Goal: Check status: Verify the current state of an ongoing process or item

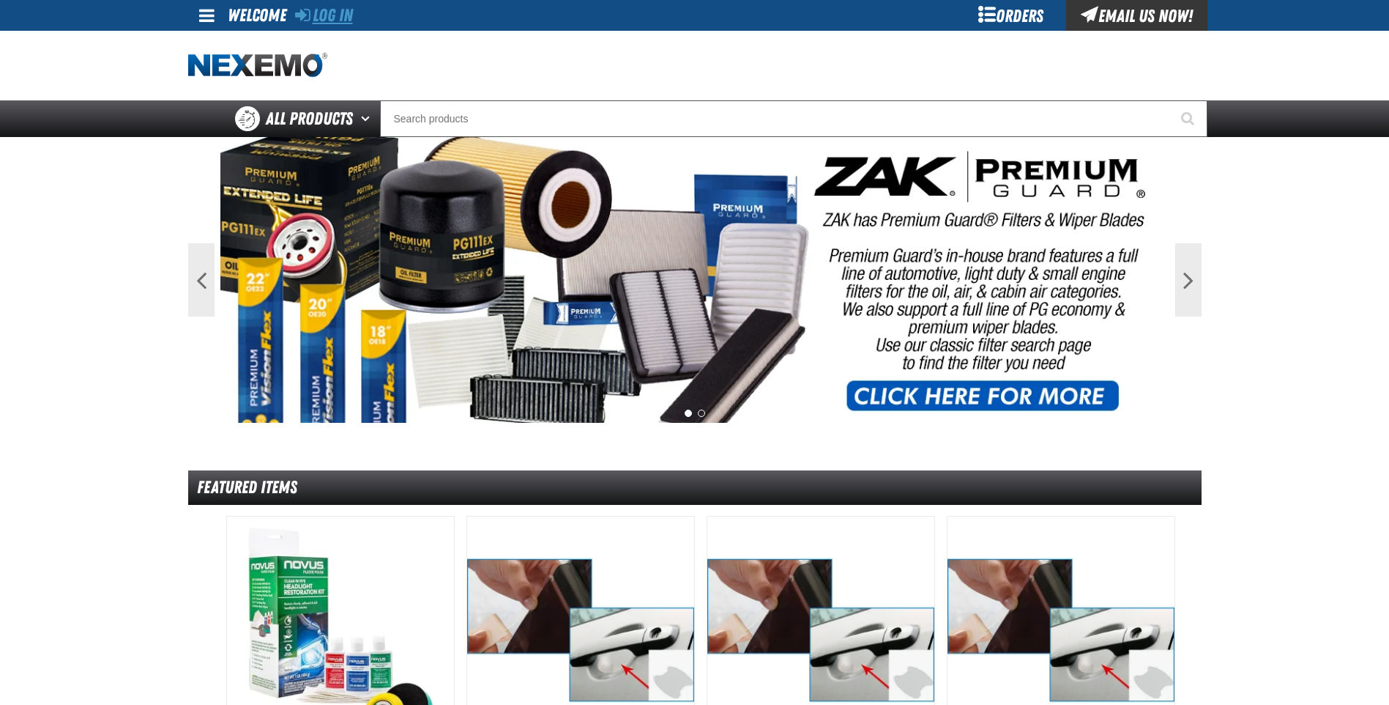
click at [319, 15] on link "Log In" at bounding box center [324, 15] width 58 height 21
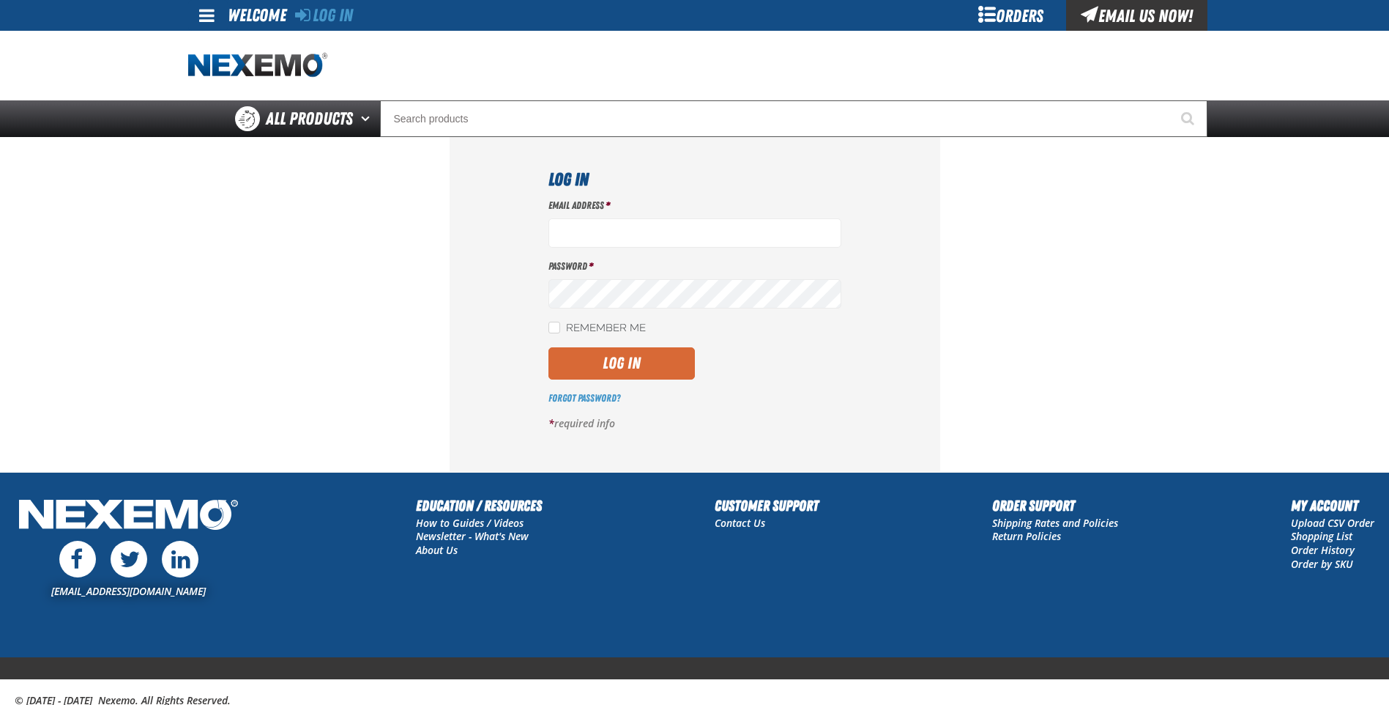
type input "[PERSON_NAME][EMAIL_ADDRESS][DOMAIN_NAME]"
click at [627, 368] on button "Log In" at bounding box center [622, 363] width 146 height 32
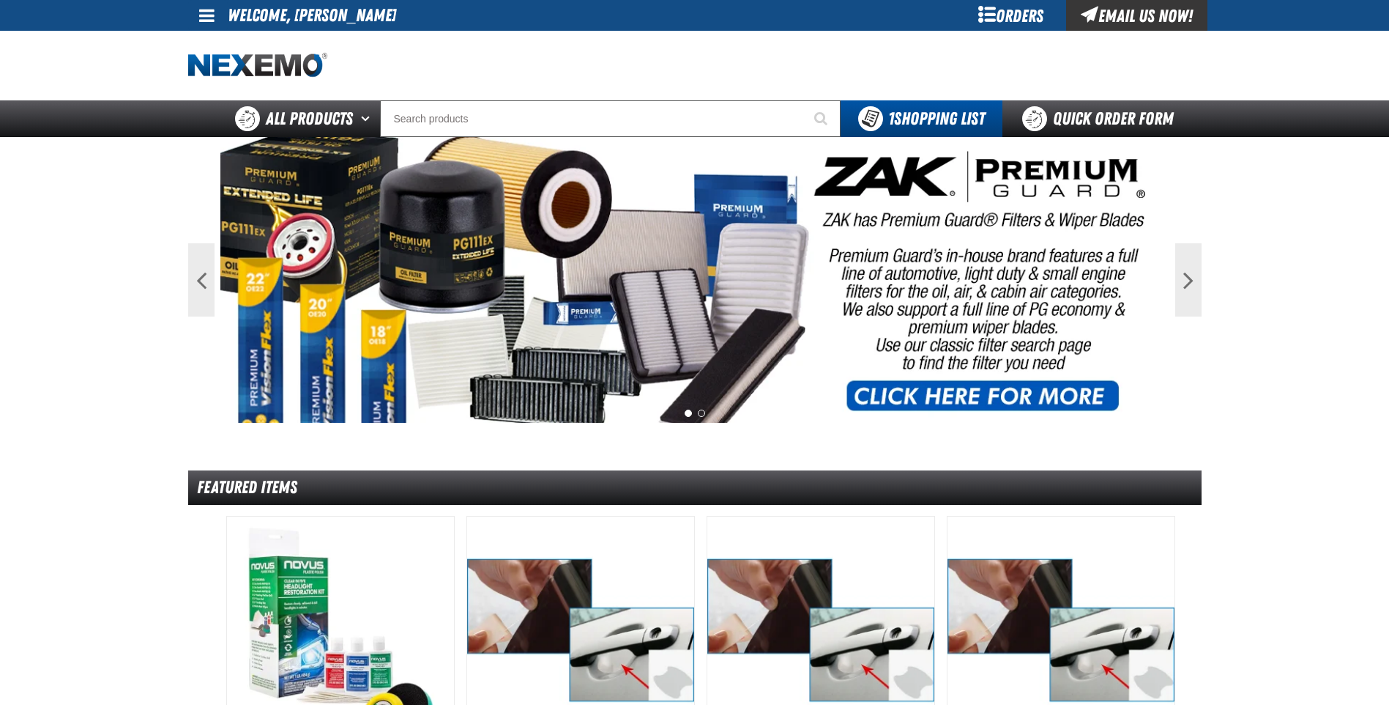
click at [1022, 18] on div "Orders" at bounding box center [1012, 15] width 110 height 31
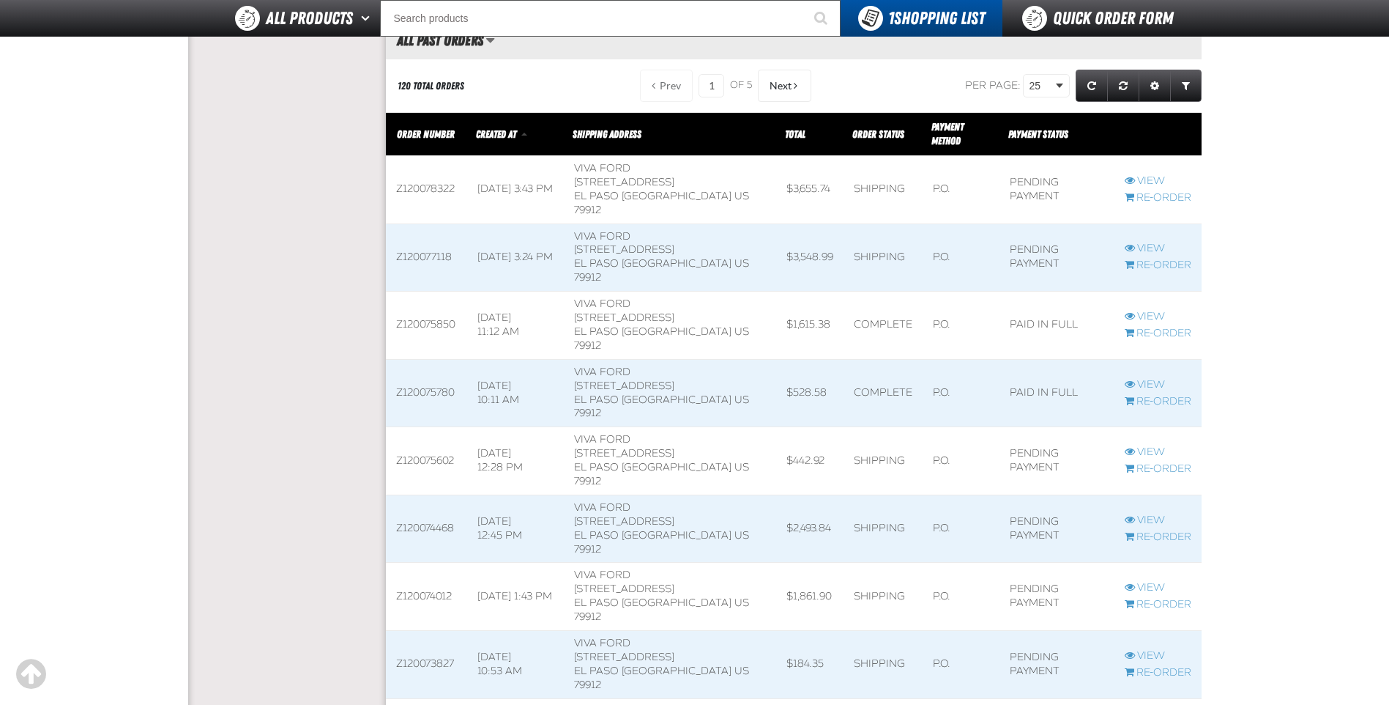
scroll to position [586, 0]
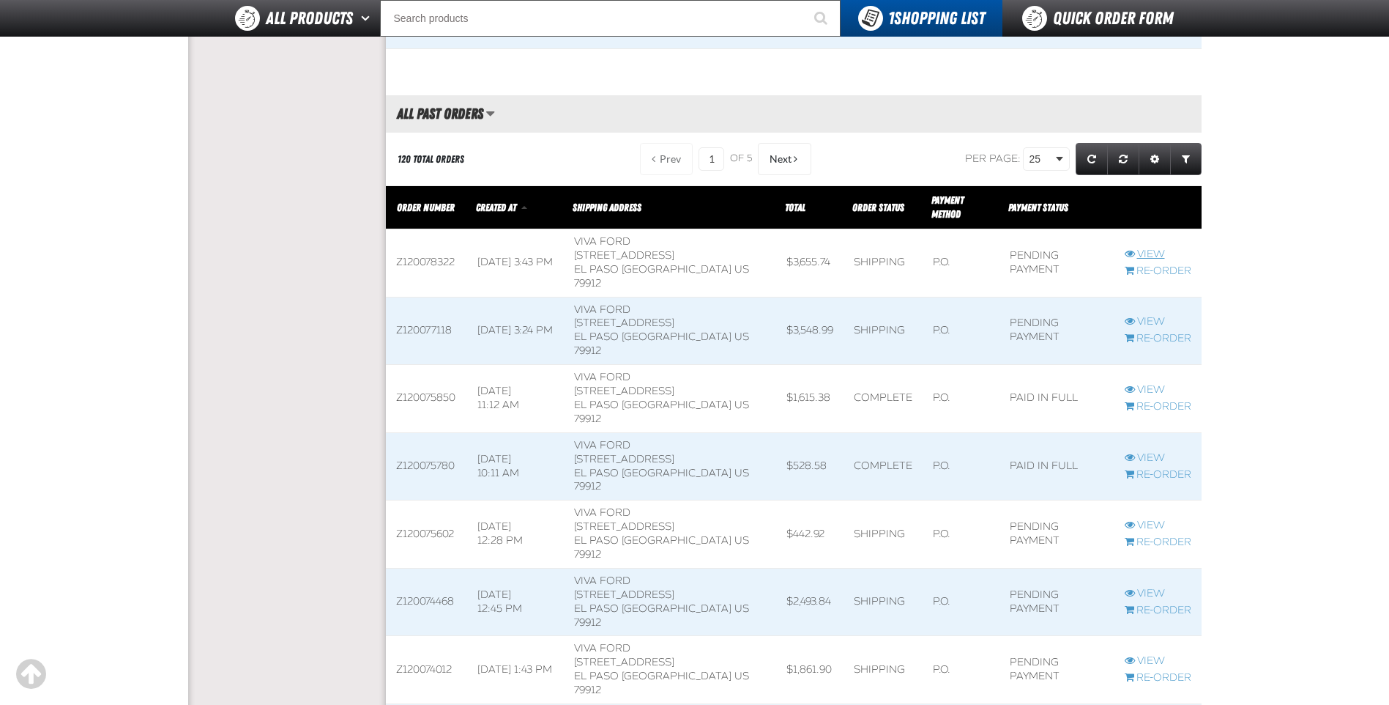
click at [1140, 248] on link "View" at bounding box center [1158, 255] width 67 height 14
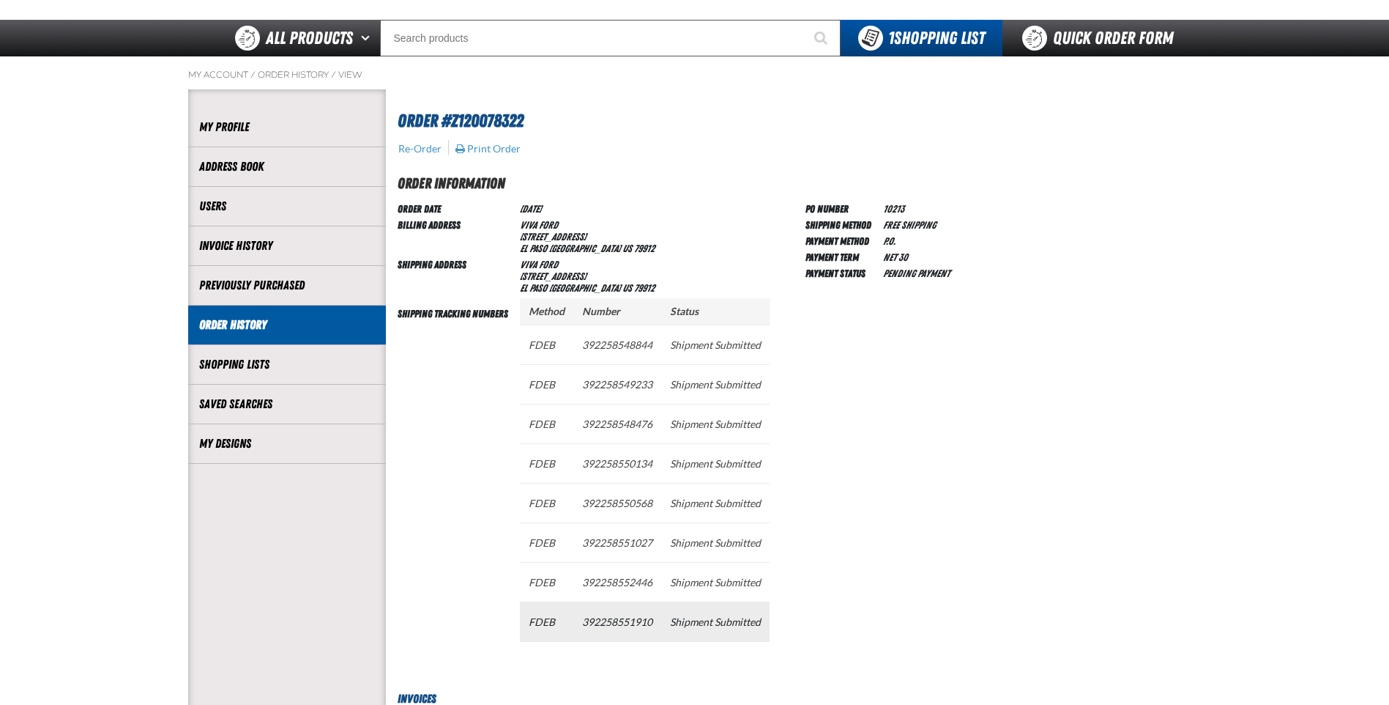
scroll to position [73, 0]
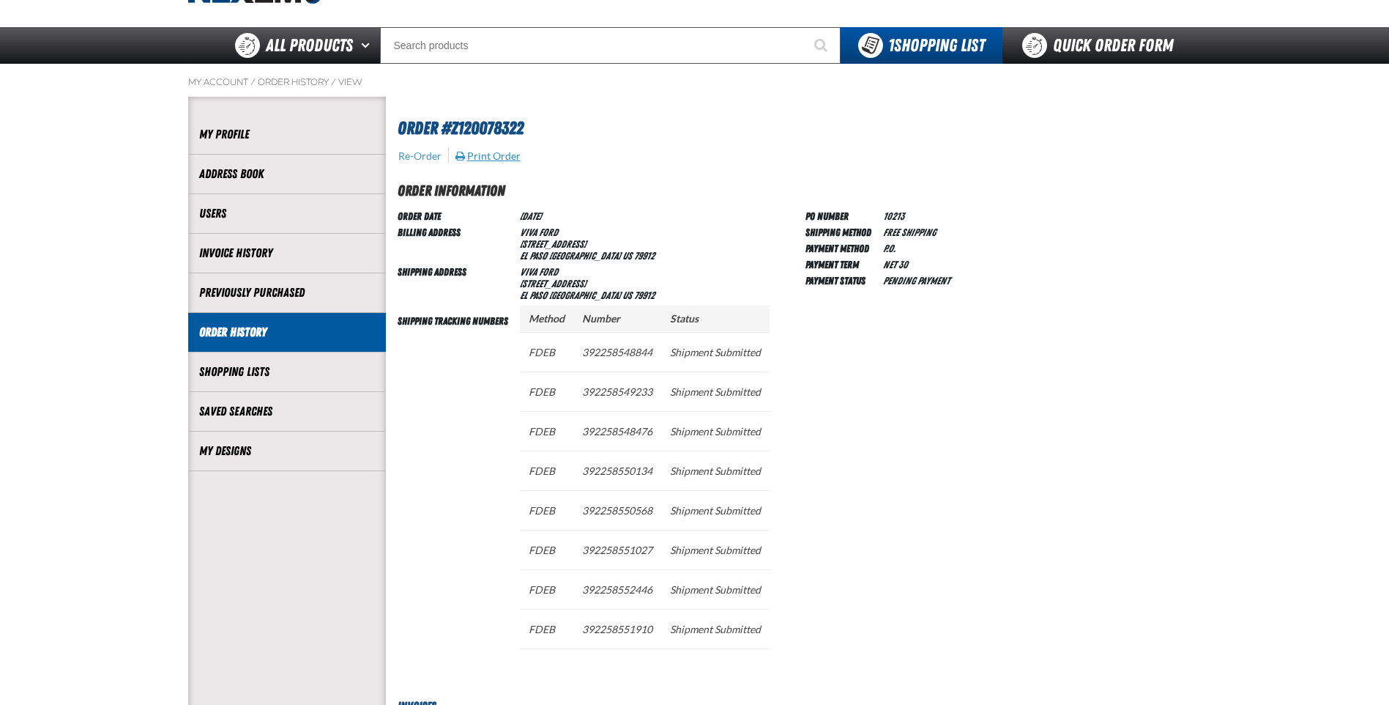
click at [481, 152] on button "Print Order" at bounding box center [488, 155] width 67 height 13
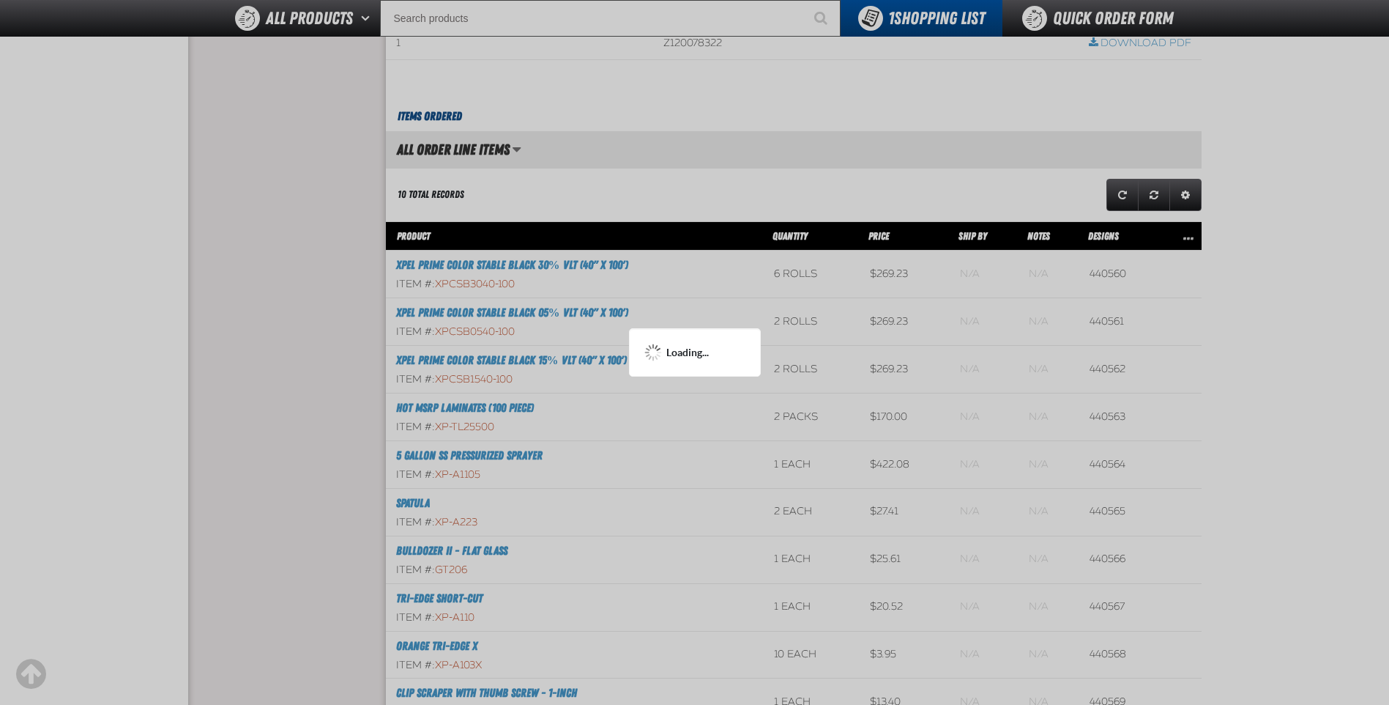
scroll to position [879, 0]
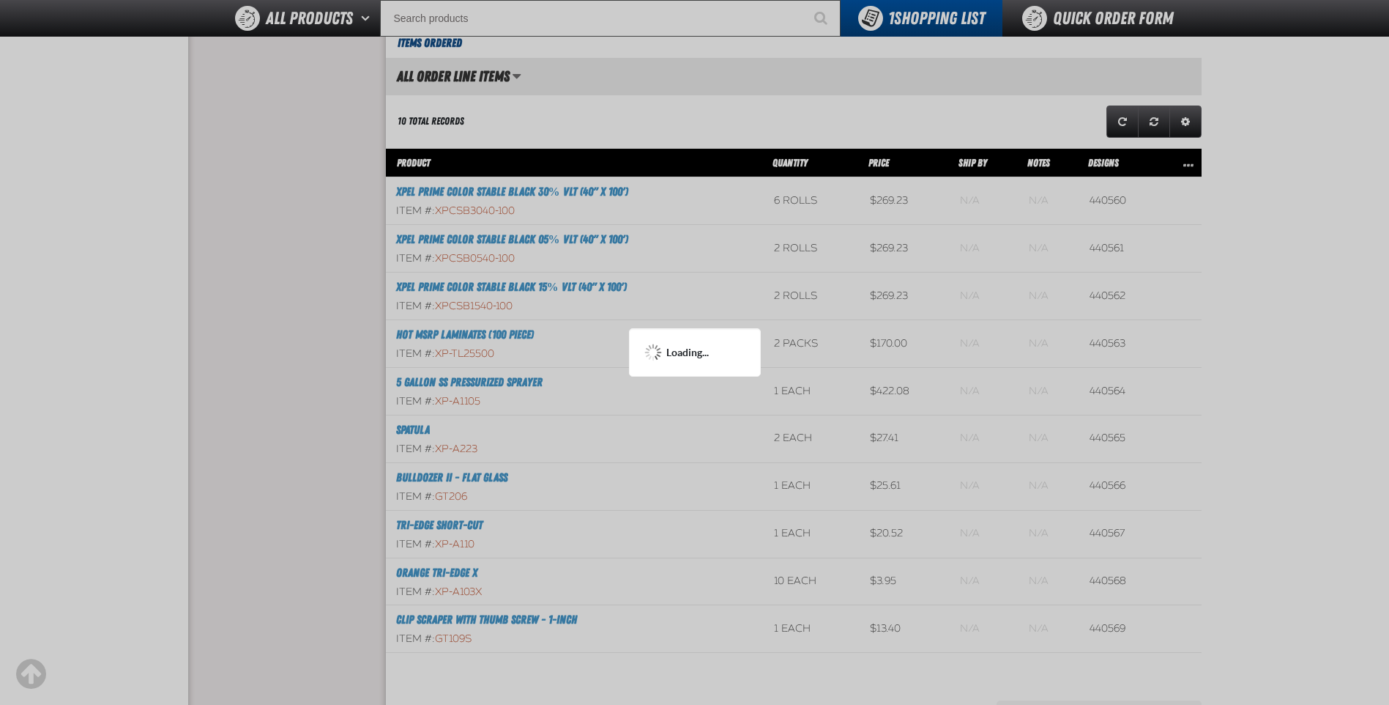
drag, startPoint x: 527, startPoint y: 208, endPoint x: 461, endPoint y: 213, distance: 66.1
click at [462, 214] on div at bounding box center [694, 352] width 1389 height 705
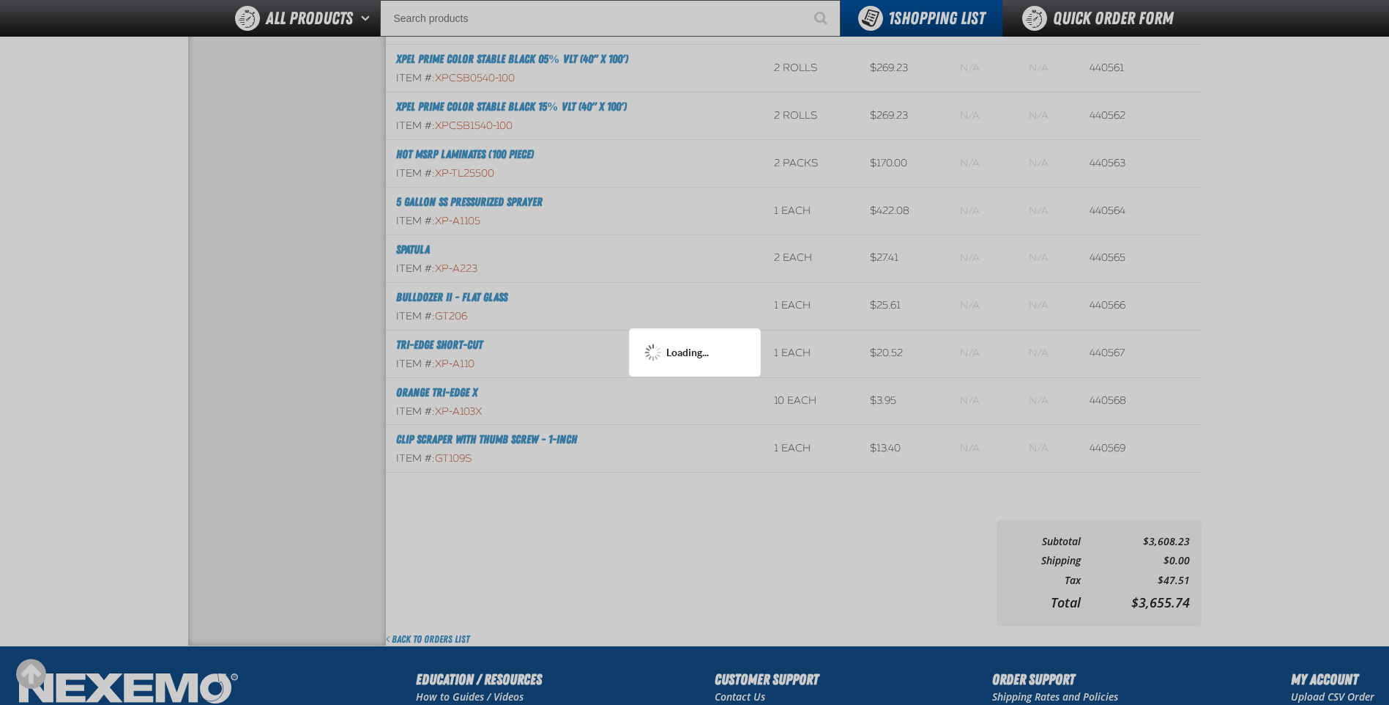
scroll to position [1025, 0]
